Goal: Task Accomplishment & Management: Manage account settings

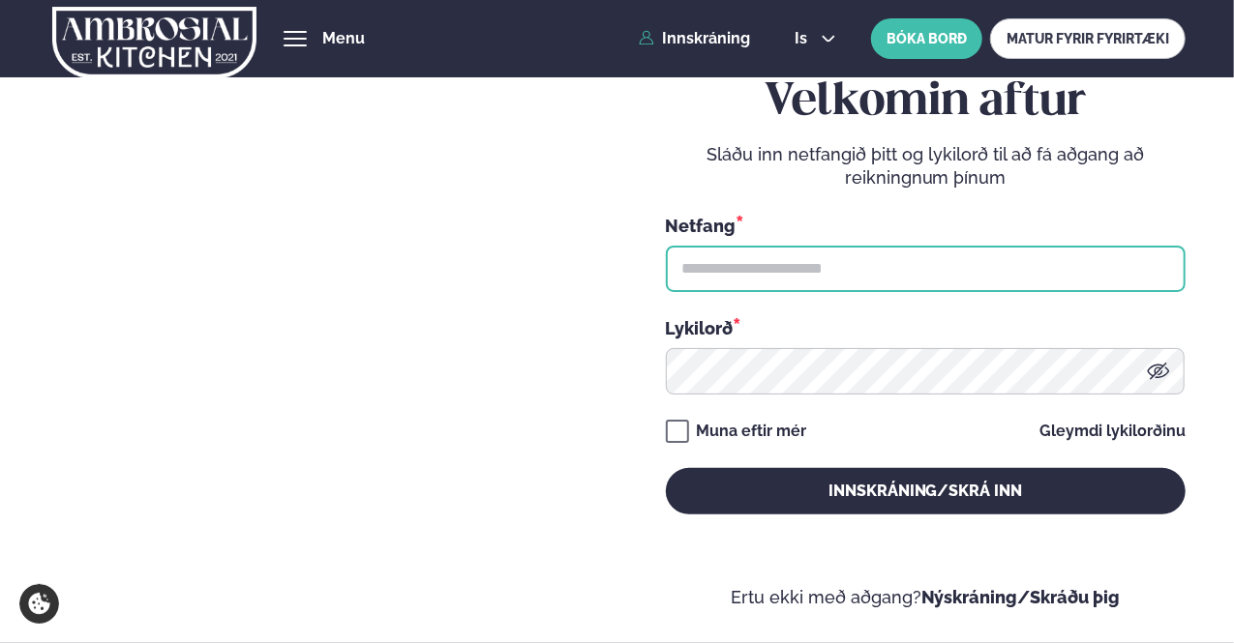
click at [864, 263] on input "text" at bounding box center [926, 269] width 520 height 46
type input "**********"
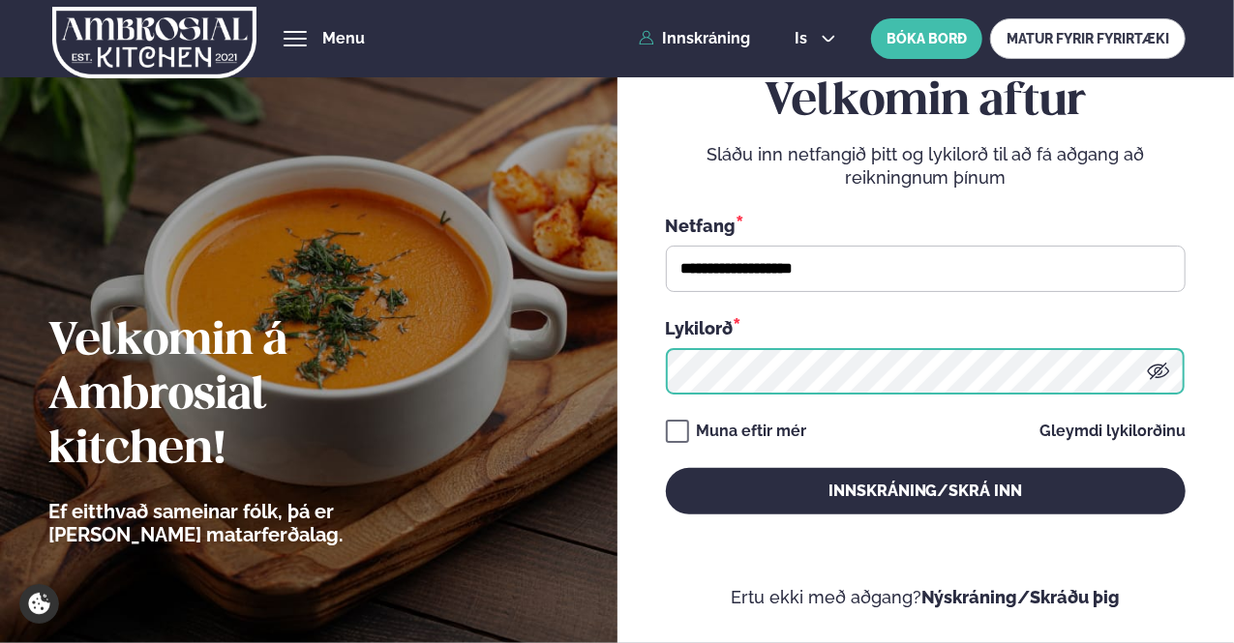
click at [666, 468] on button "Innskráning/Skrá inn" at bounding box center [926, 491] width 520 height 46
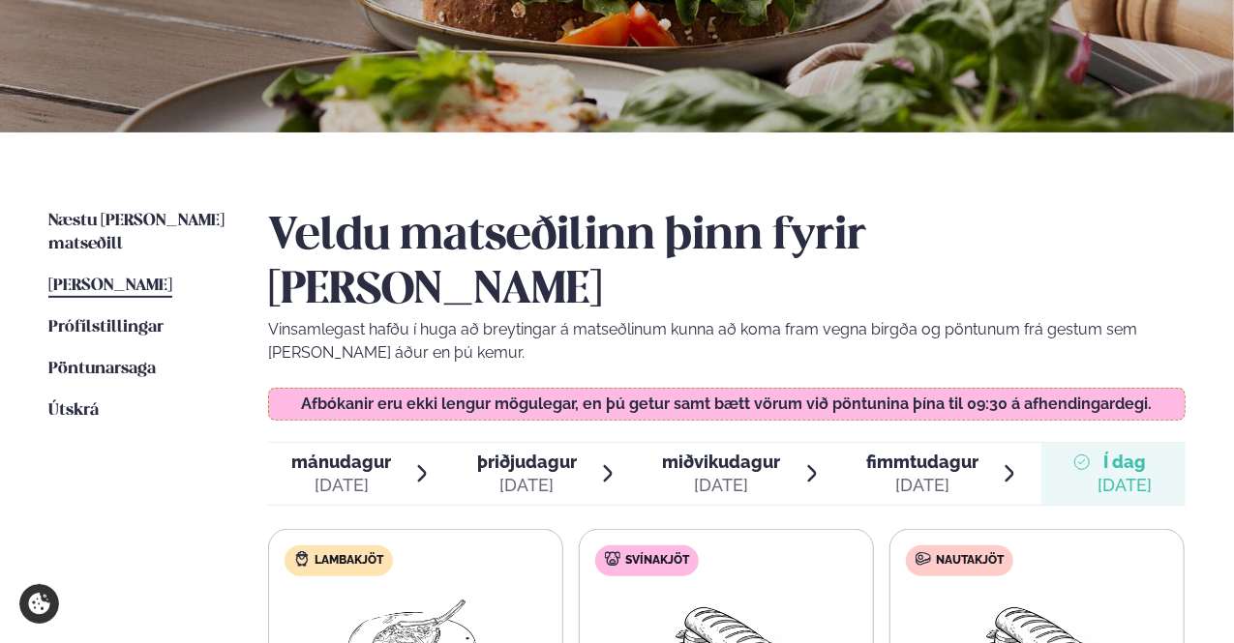
scroll to position [484, 0]
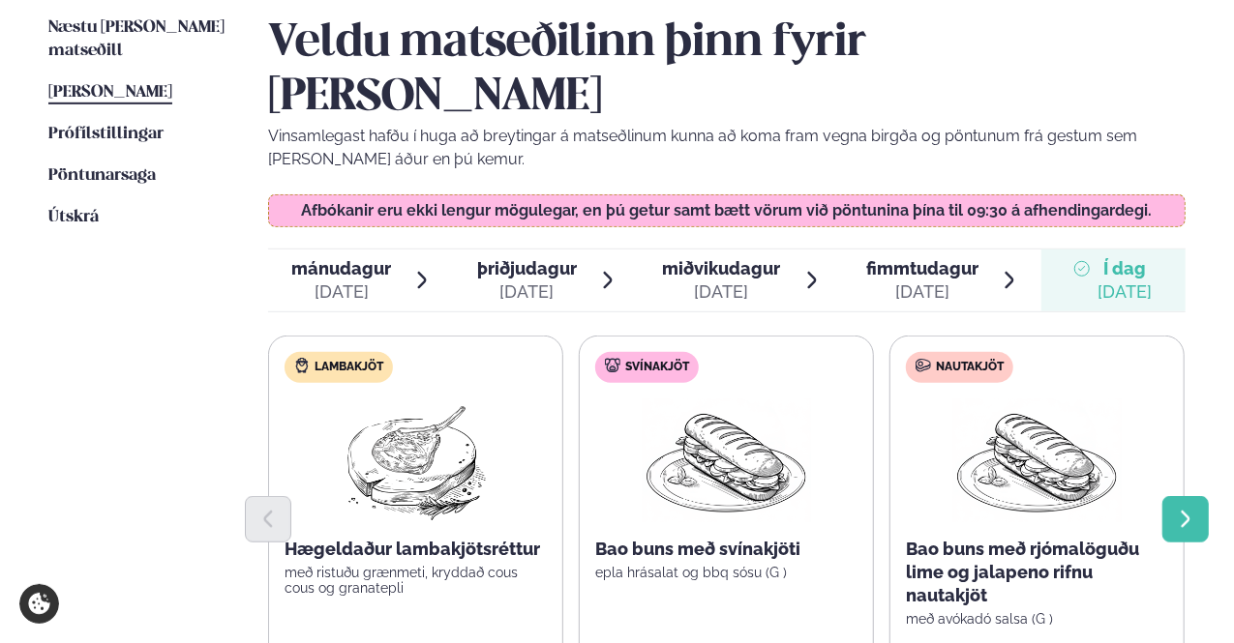
click at [1186, 511] on icon "Next slide" at bounding box center [1184, 519] width 9 height 16
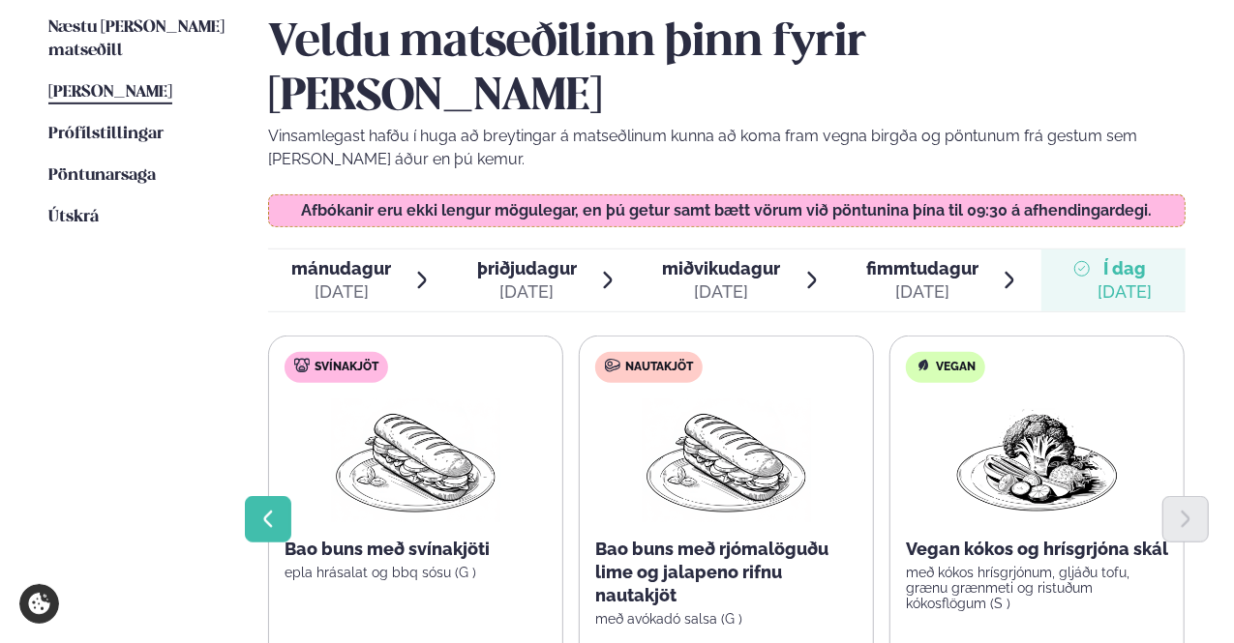
click at [278, 509] on icon "Previous slide" at bounding box center [267, 519] width 21 height 21
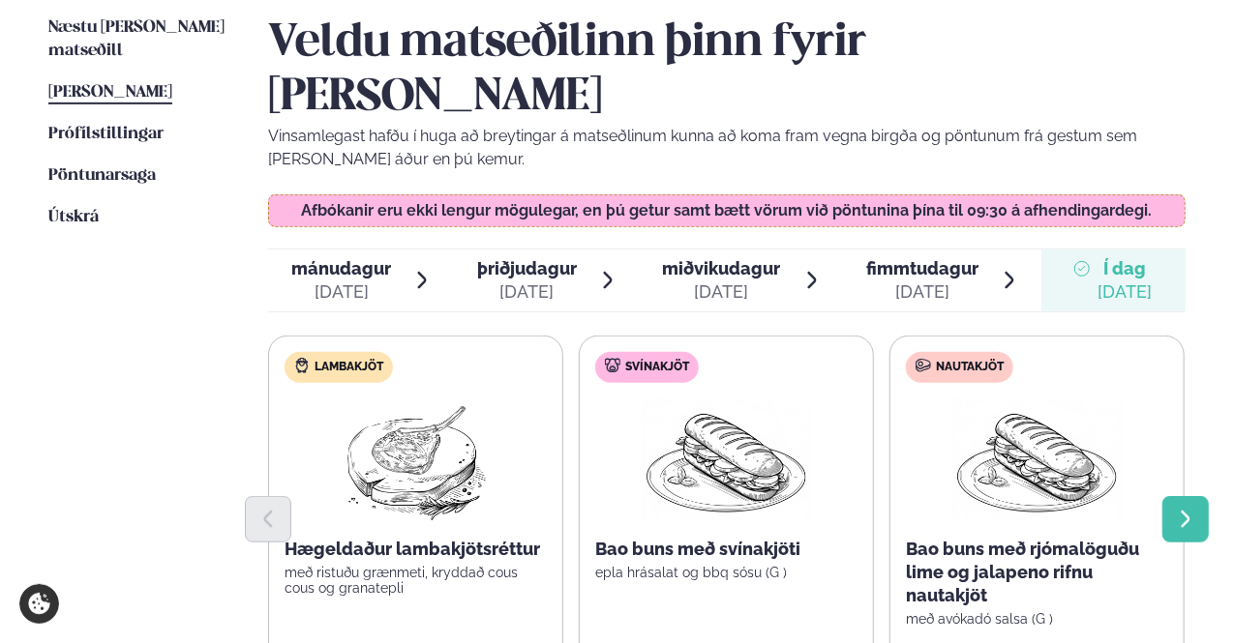
click at [1186, 509] on icon "Next slide" at bounding box center [1185, 519] width 21 height 21
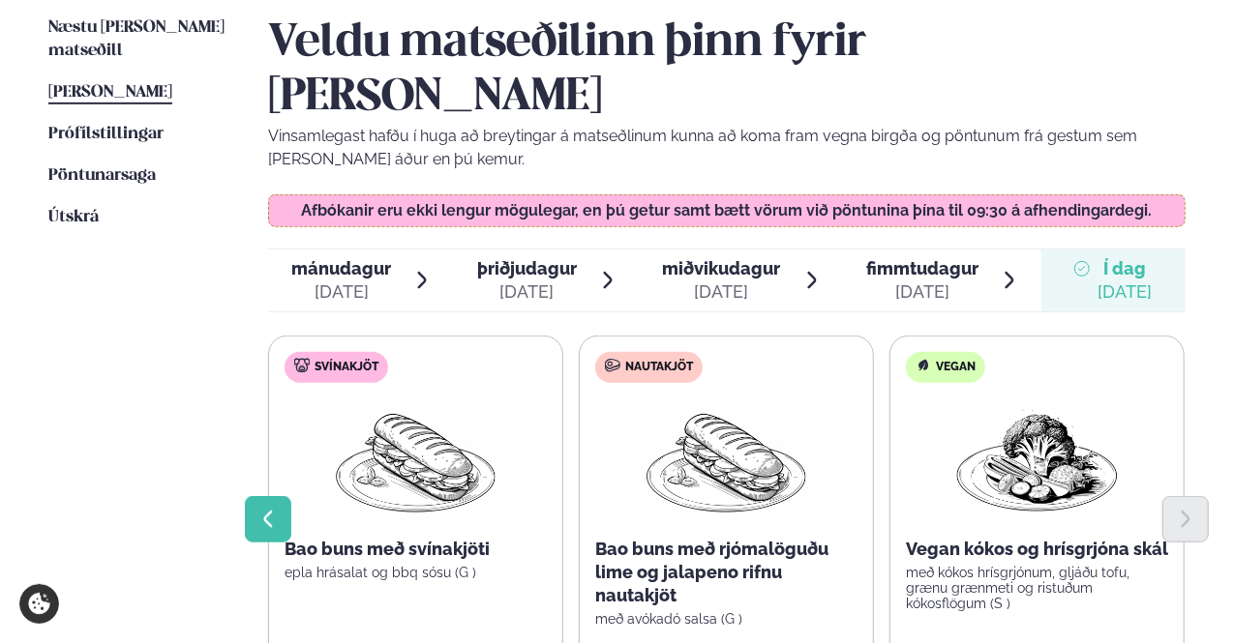
click at [271, 509] on icon "Previous slide" at bounding box center [267, 519] width 21 height 21
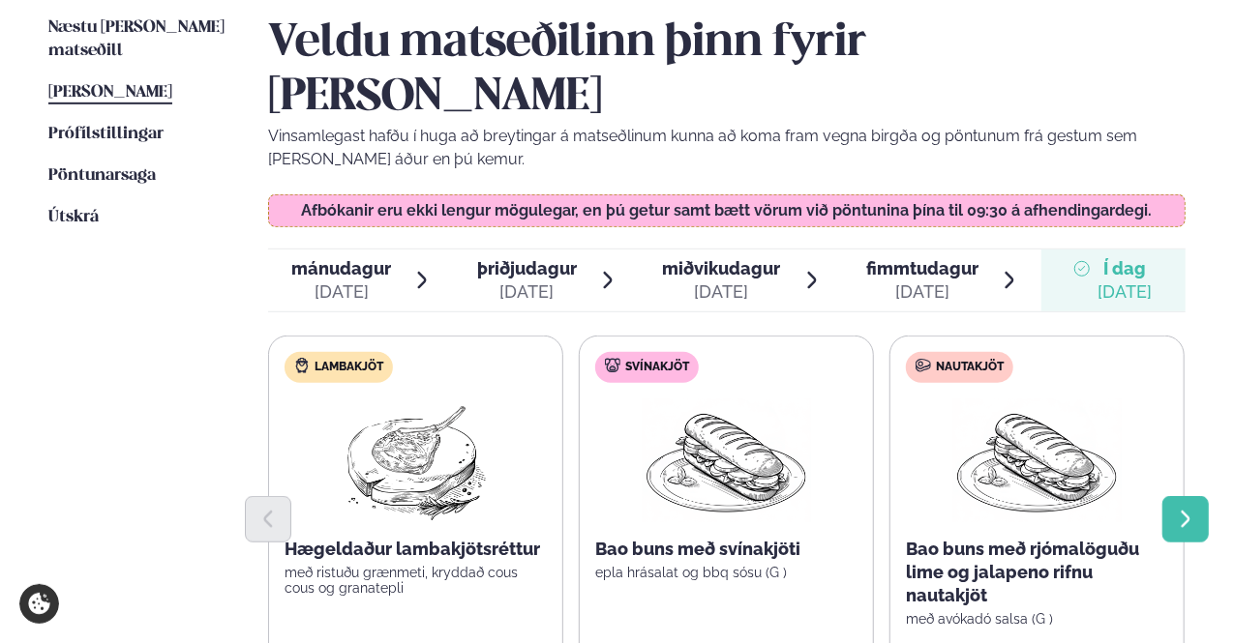
click at [1198, 496] on button "Next slide" at bounding box center [1185, 519] width 46 height 46
click at [1179, 509] on icon "Next slide" at bounding box center [1185, 519] width 21 height 21
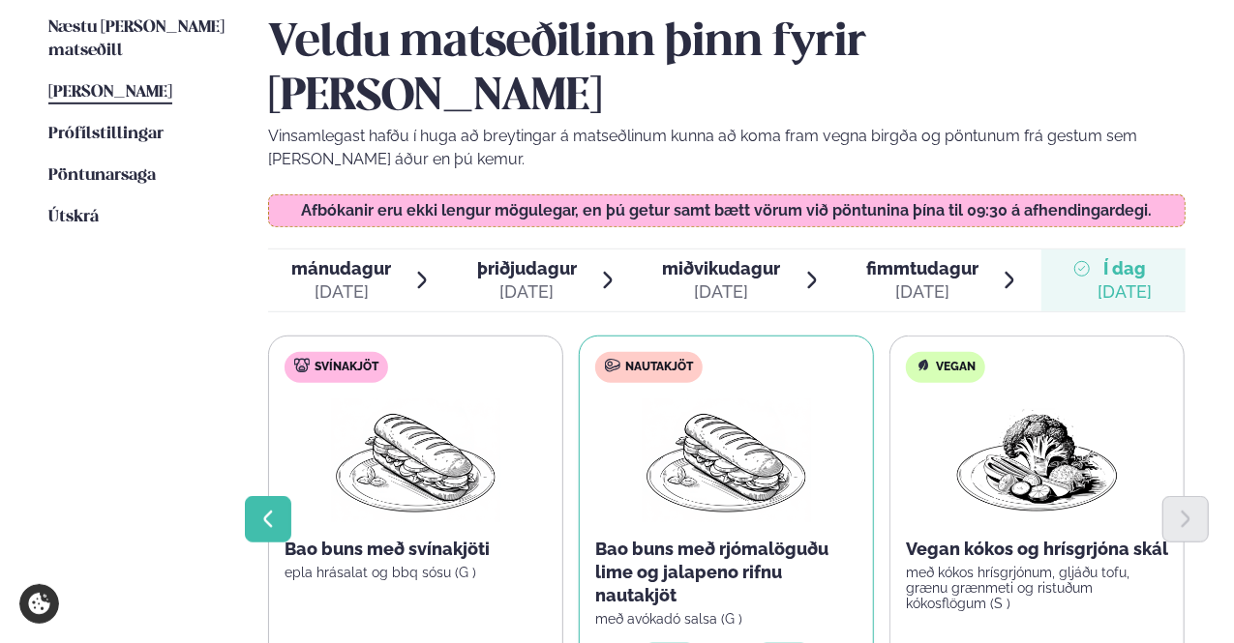
click at [269, 511] on icon "Previous slide" at bounding box center [268, 519] width 9 height 16
